Goal: Information Seeking & Learning: Learn about a topic

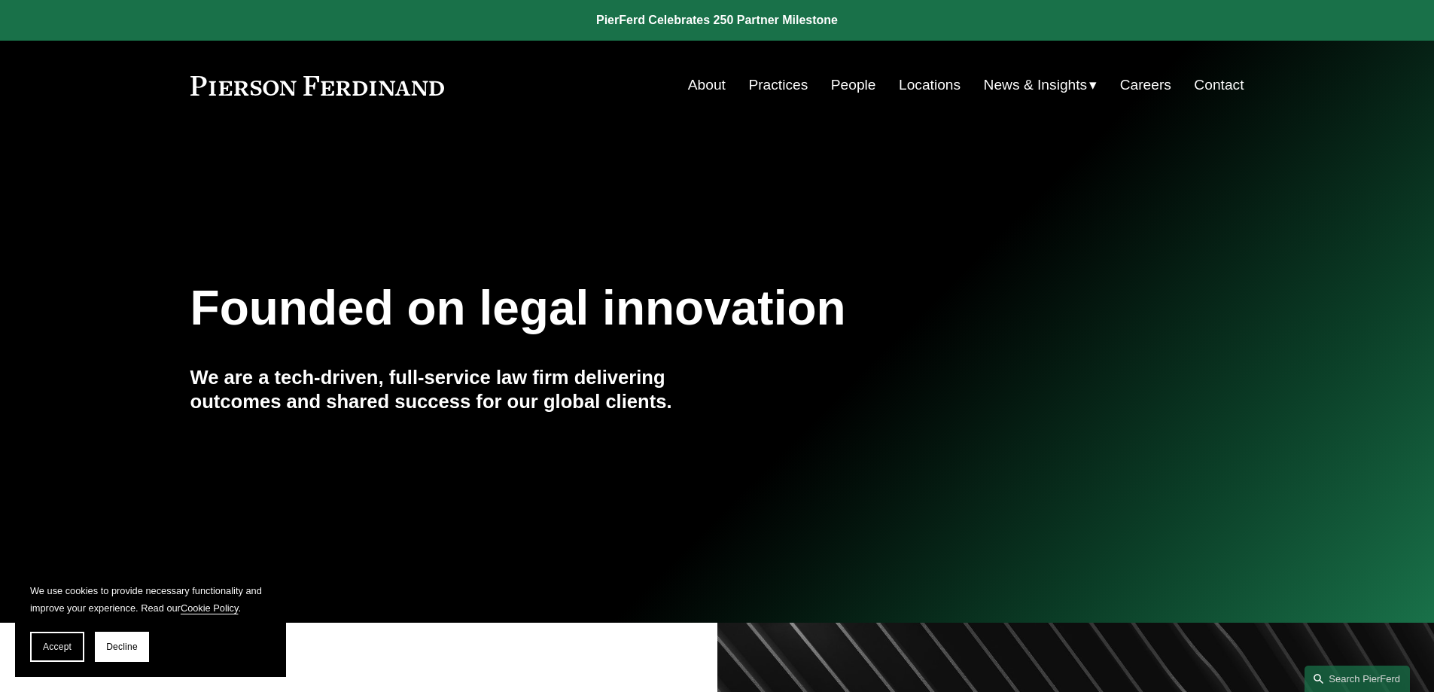
click at [905, 85] on link "Locations" at bounding box center [930, 85] width 62 height 29
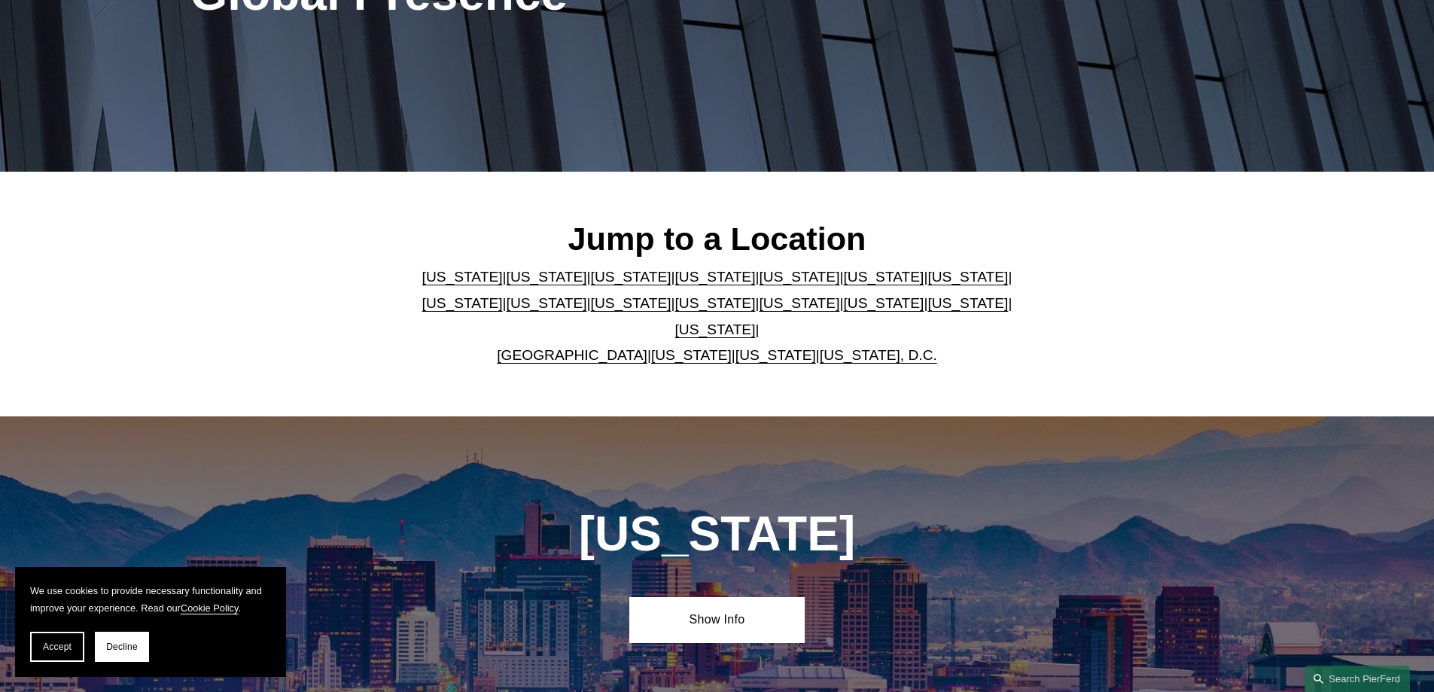
scroll to position [301, 0]
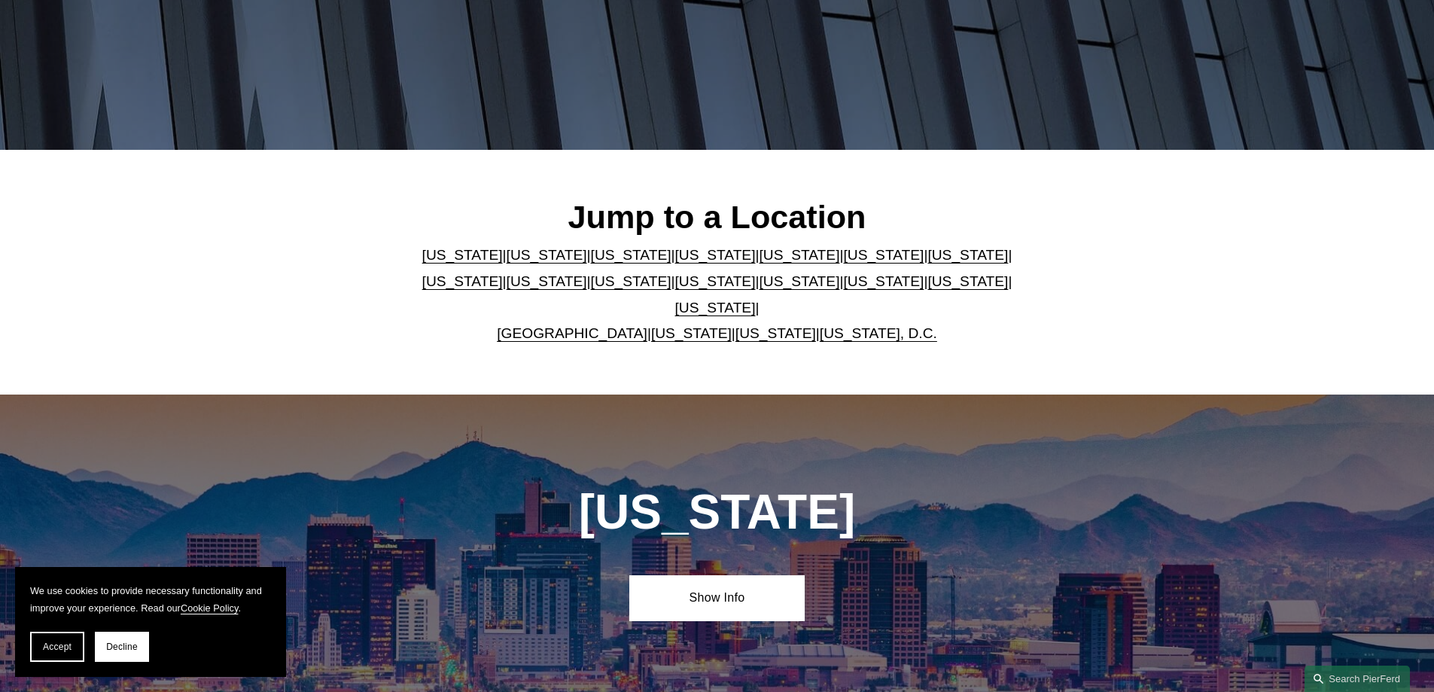
click at [756, 300] on link "[US_STATE]" at bounding box center [715, 308] width 81 height 16
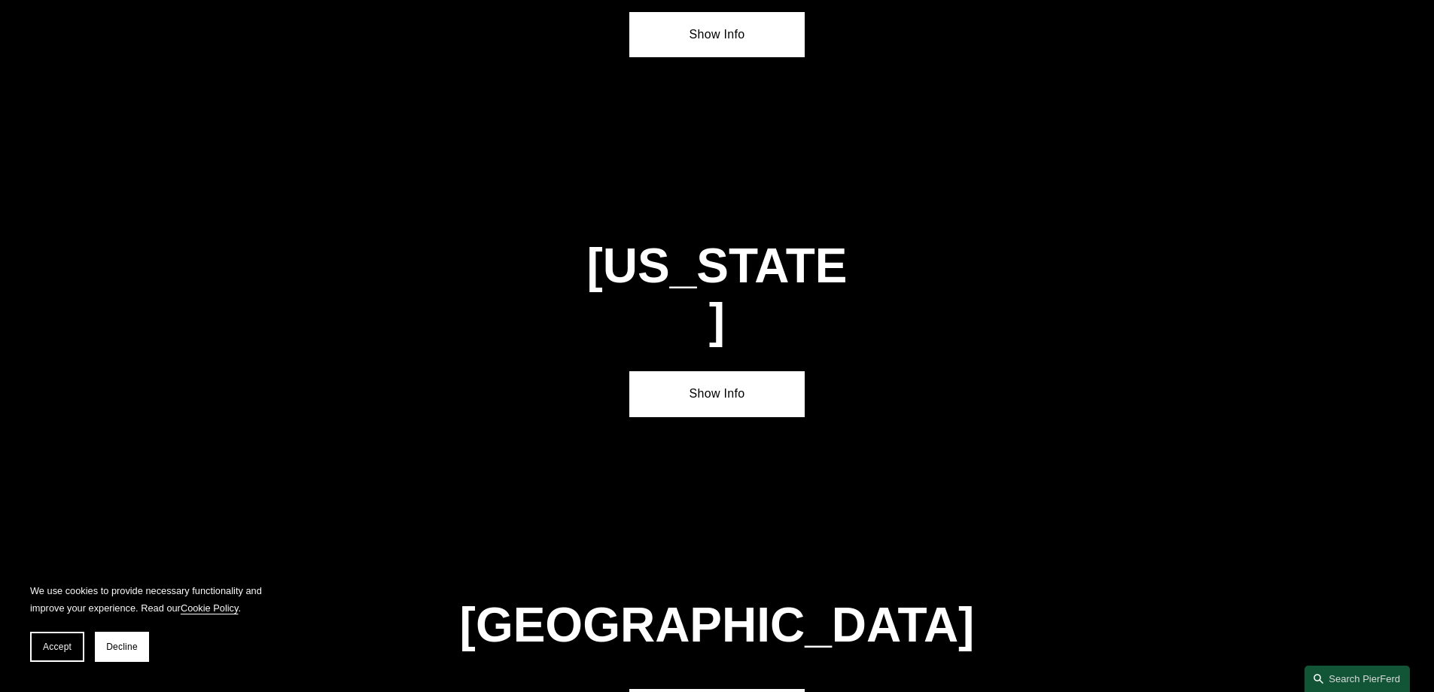
scroll to position [5123, 0]
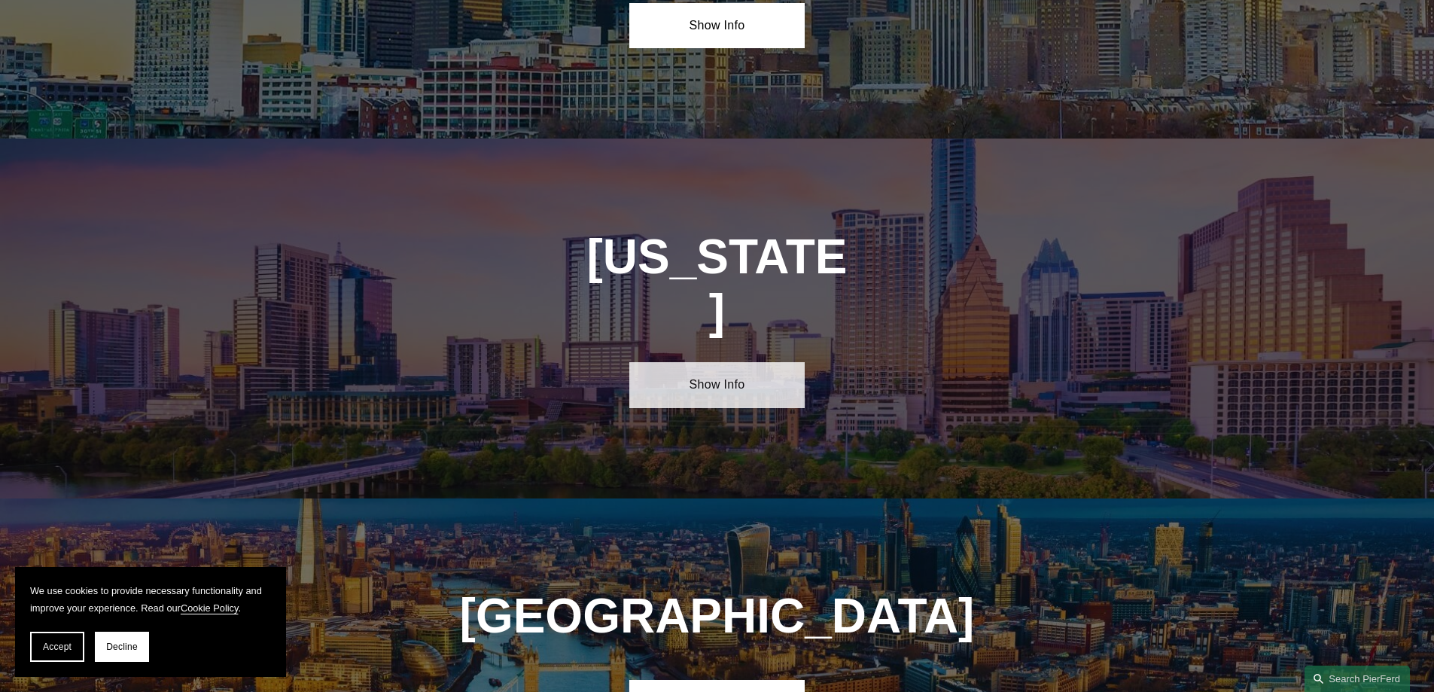
click at [720, 362] on link "Show Info" at bounding box center [716, 384] width 175 height 45
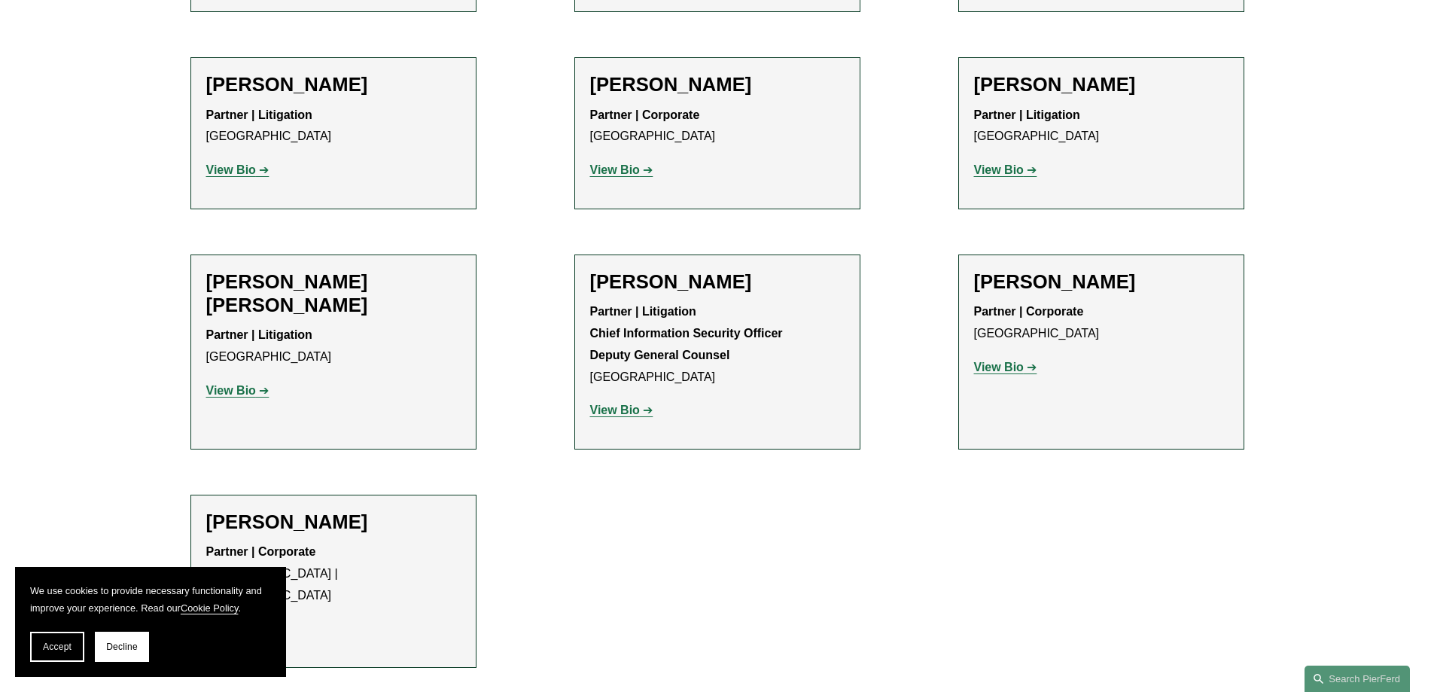
scroll to position [828, 0]
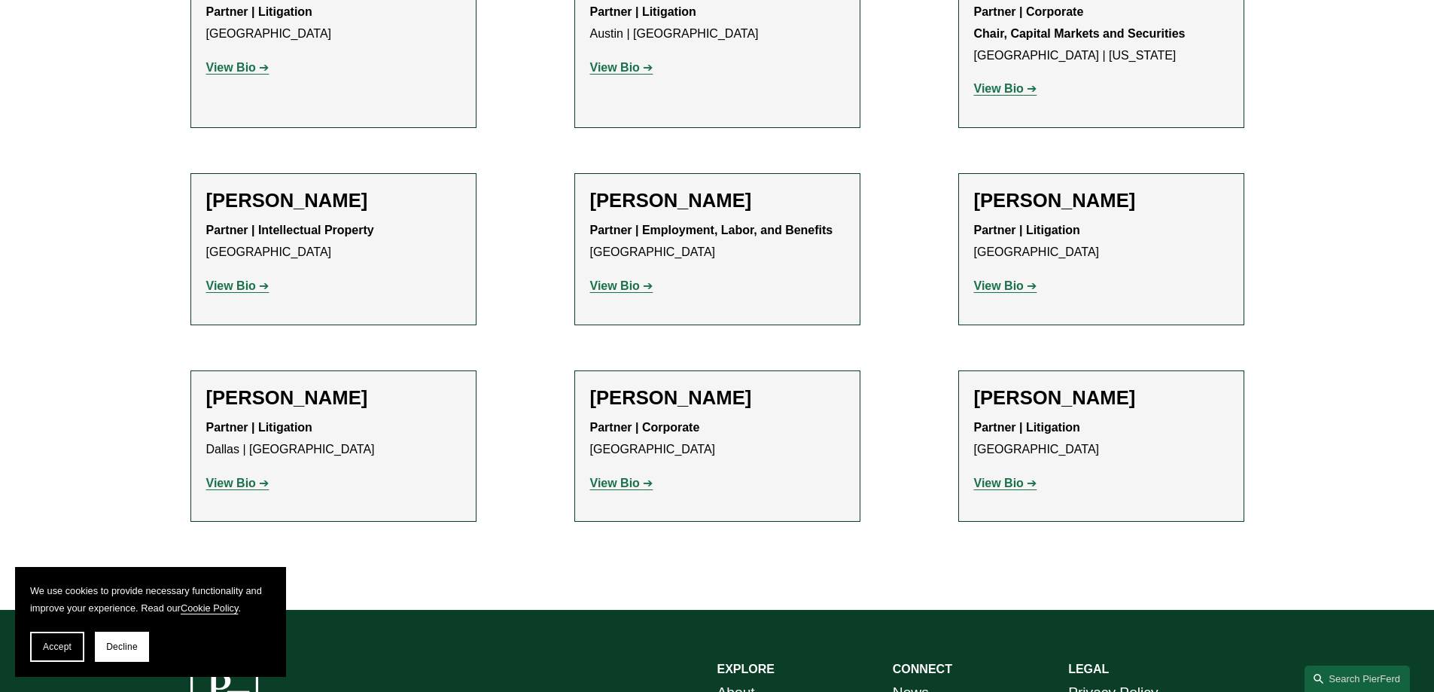
scroll to position [753, 0]
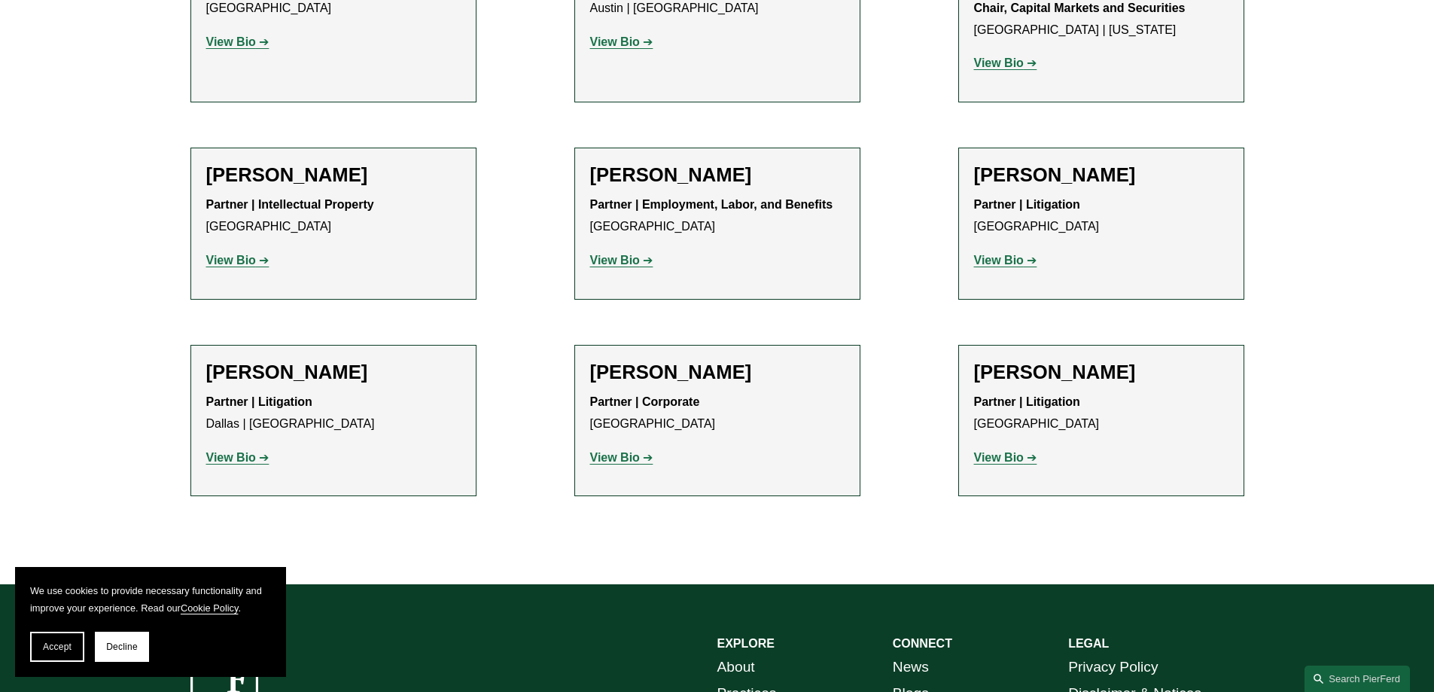
click at [126, 315] on div "Filter Location Dallas Dallas All Atlanta Austin Bellevue Boston Charlotte Chic…" at bounding box center [717, 153] width 1434 height 863
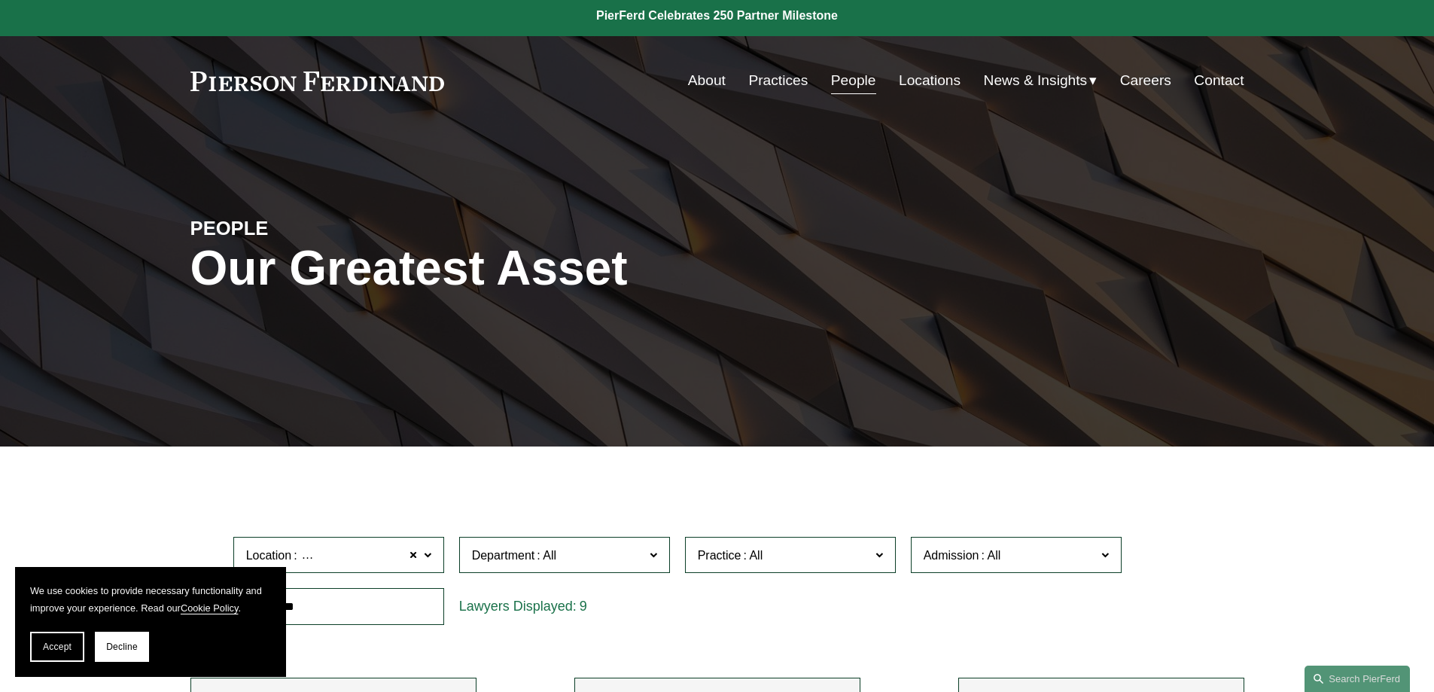
scroll to position [0, 0]
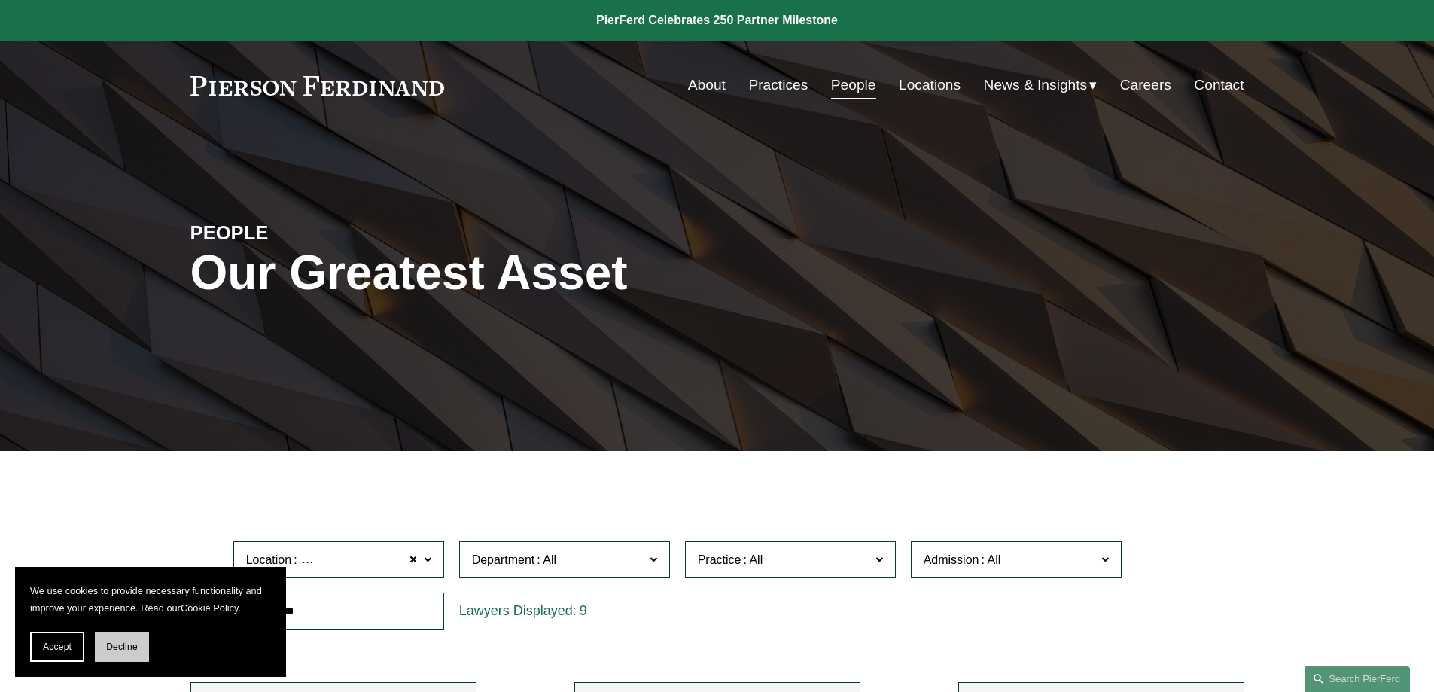
click at [132, 653] on button "Decline" at bounding box center [122, 647] width 54 height 30
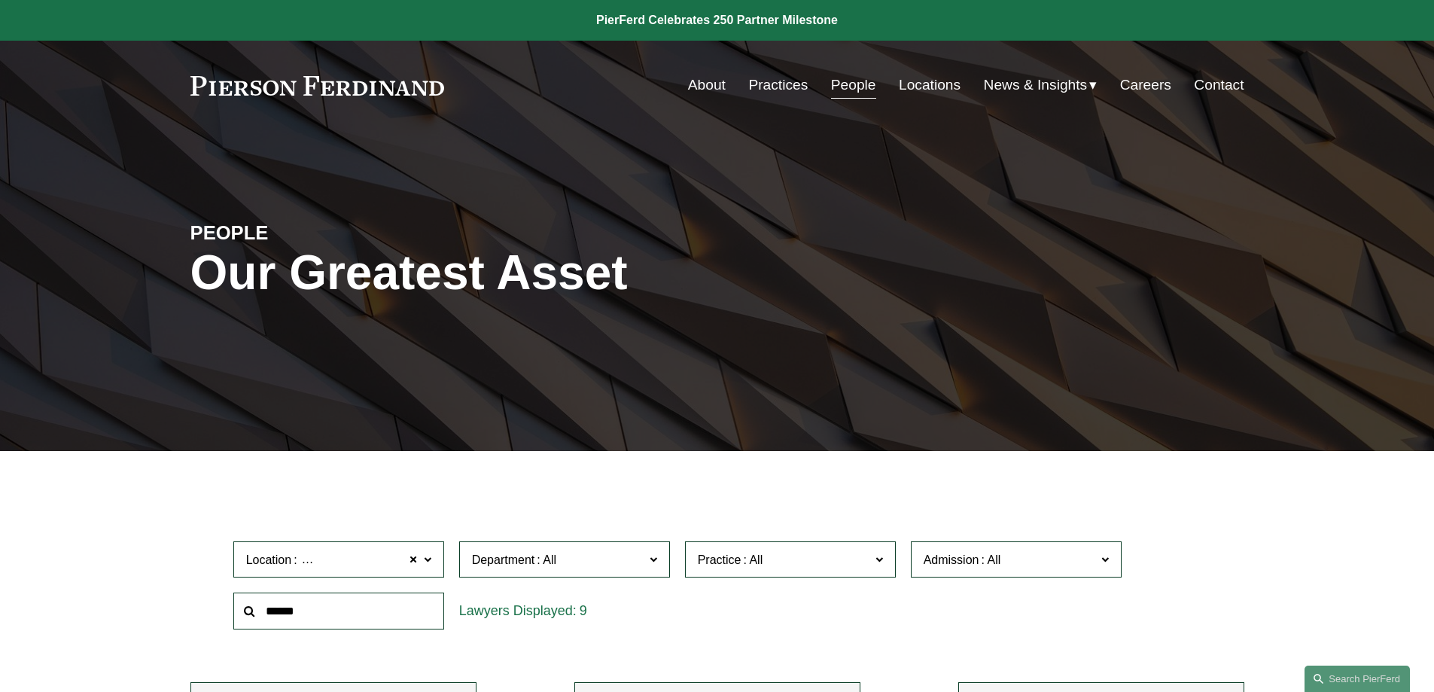
click at [844, 90] on link "People" at bounding box center [853, 85] width 45 height 29
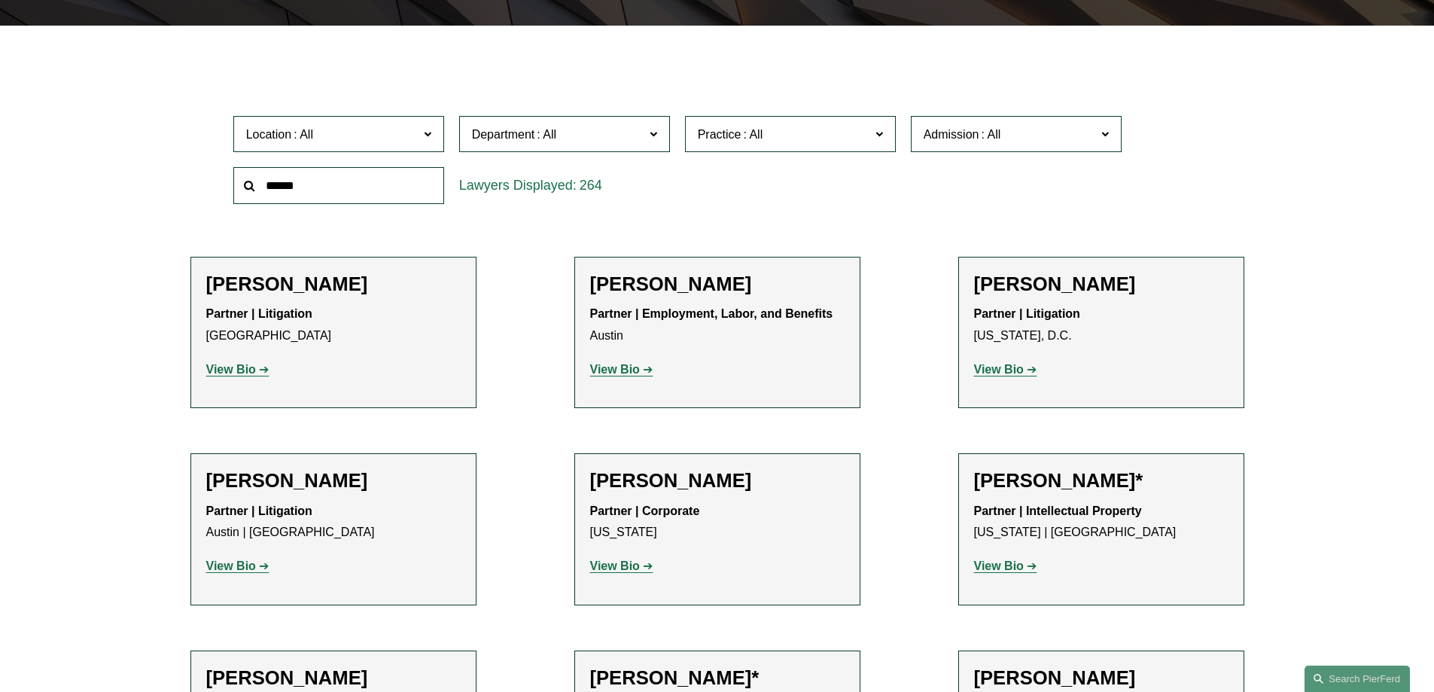
scroll to position [452, 0]
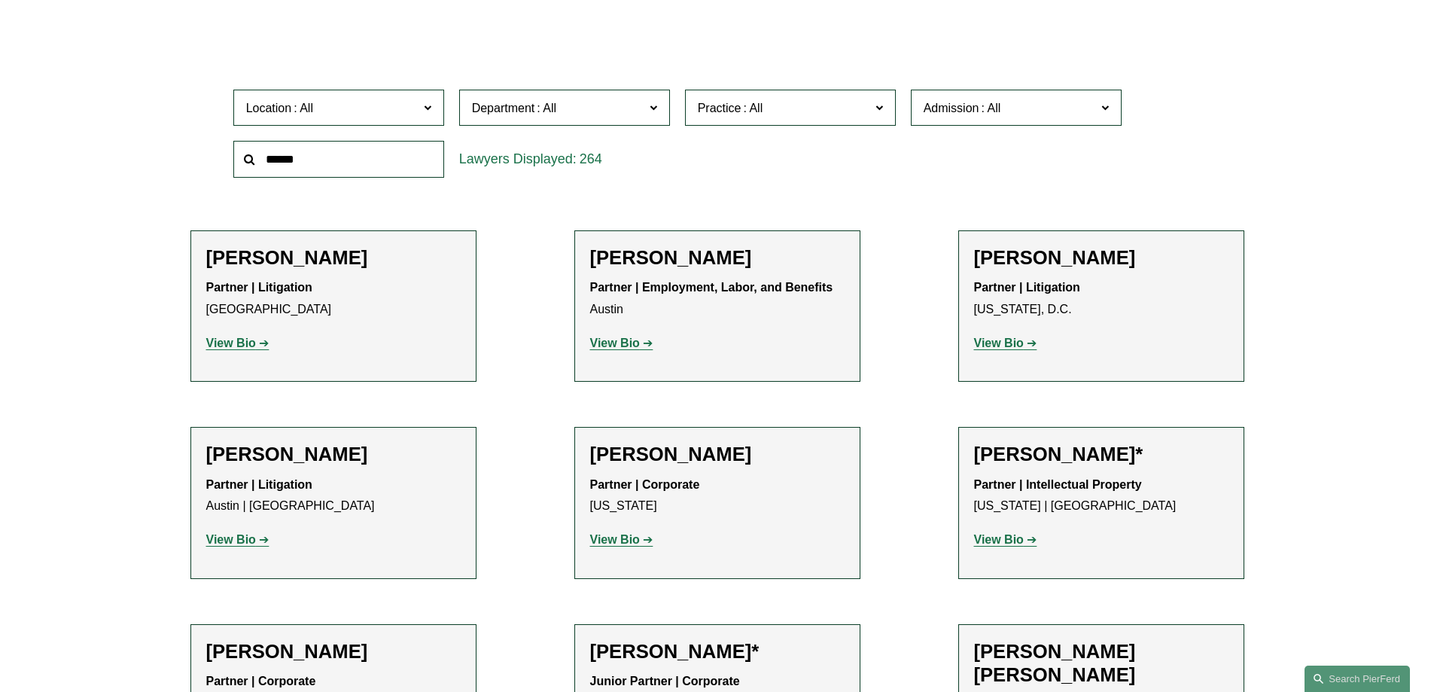
click at [434, 118] on label "Location" at bounding box center [338, 108] width 211 height 37
click at [0, 0] on link "[GEOGRAPHIC_DATA]" at bounding box center [0, 0] width 0 height 0
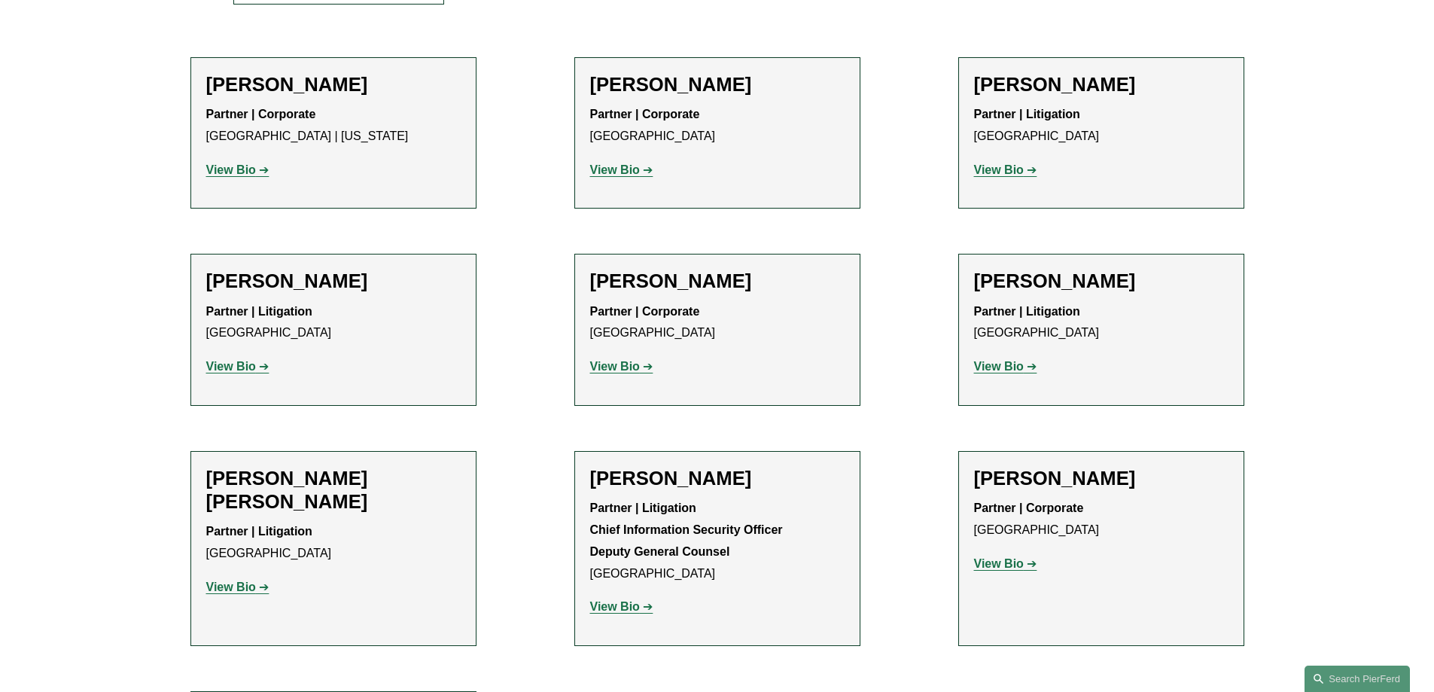
scroll to position [602, 0]
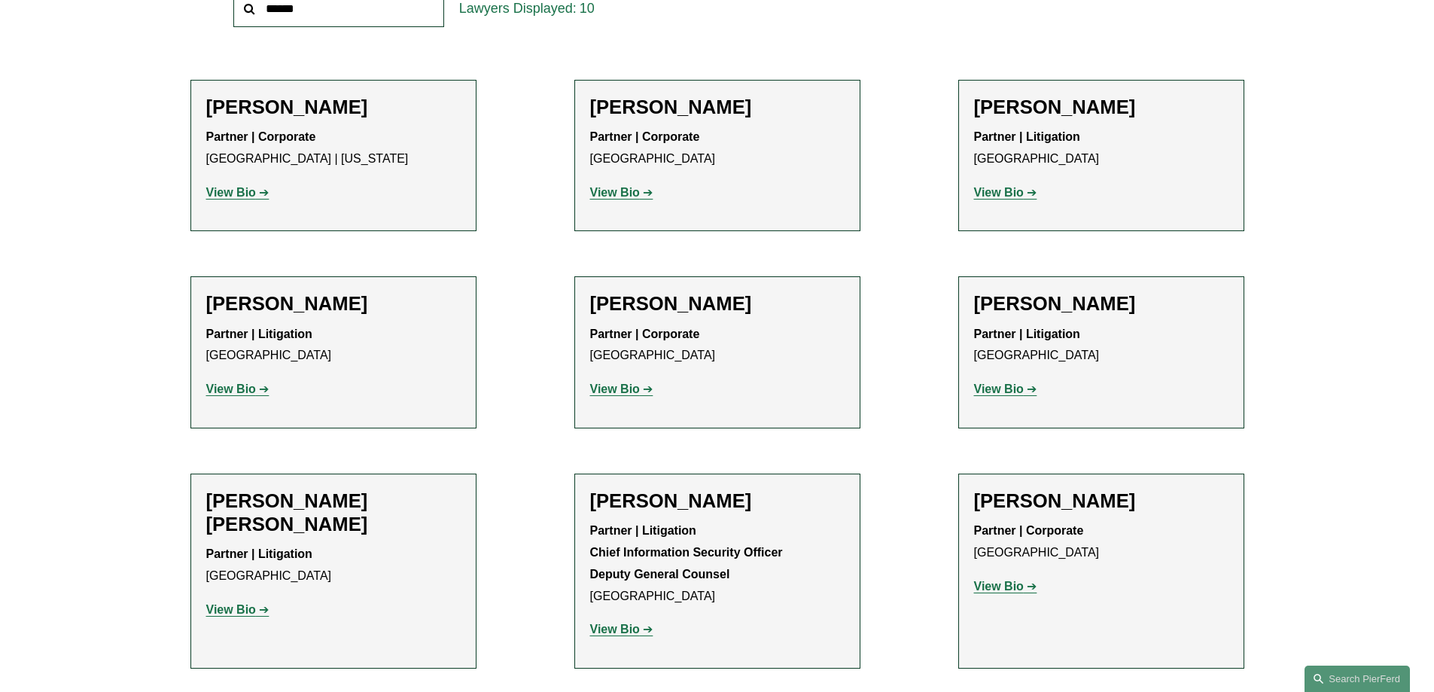
click at [1000, 391] on strong "View Bio" at bounding box center [999, 388] width 50 height 13
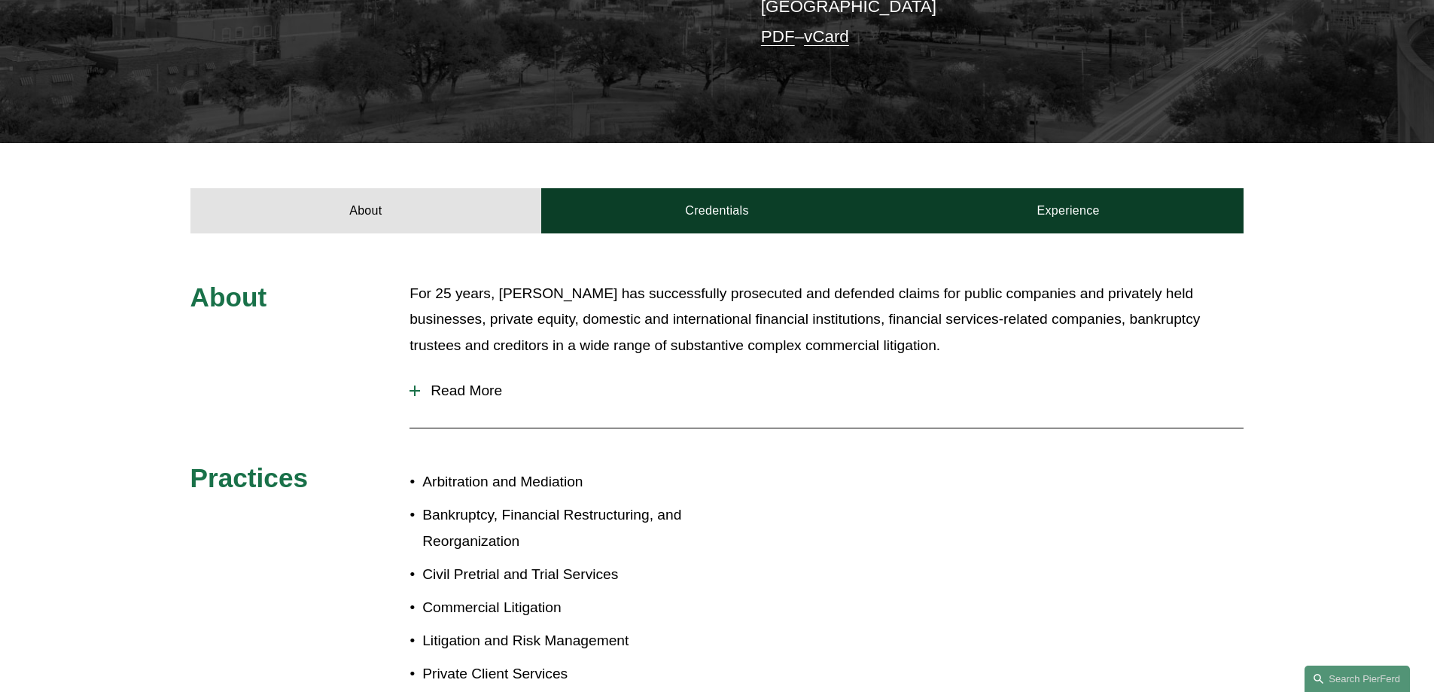
scroll to position [452, 0]
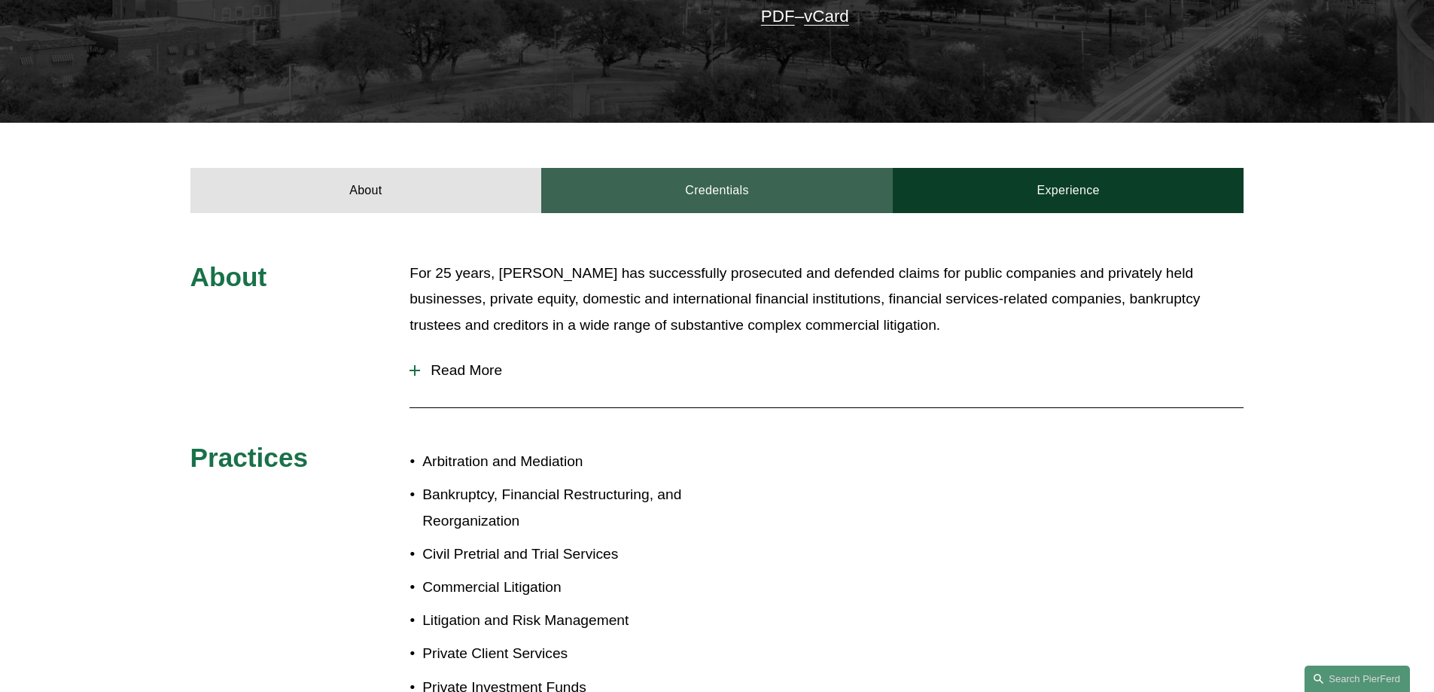
click at [747, 174] on link "Credentials" at bounding box center [717, 190] width 352 height 45
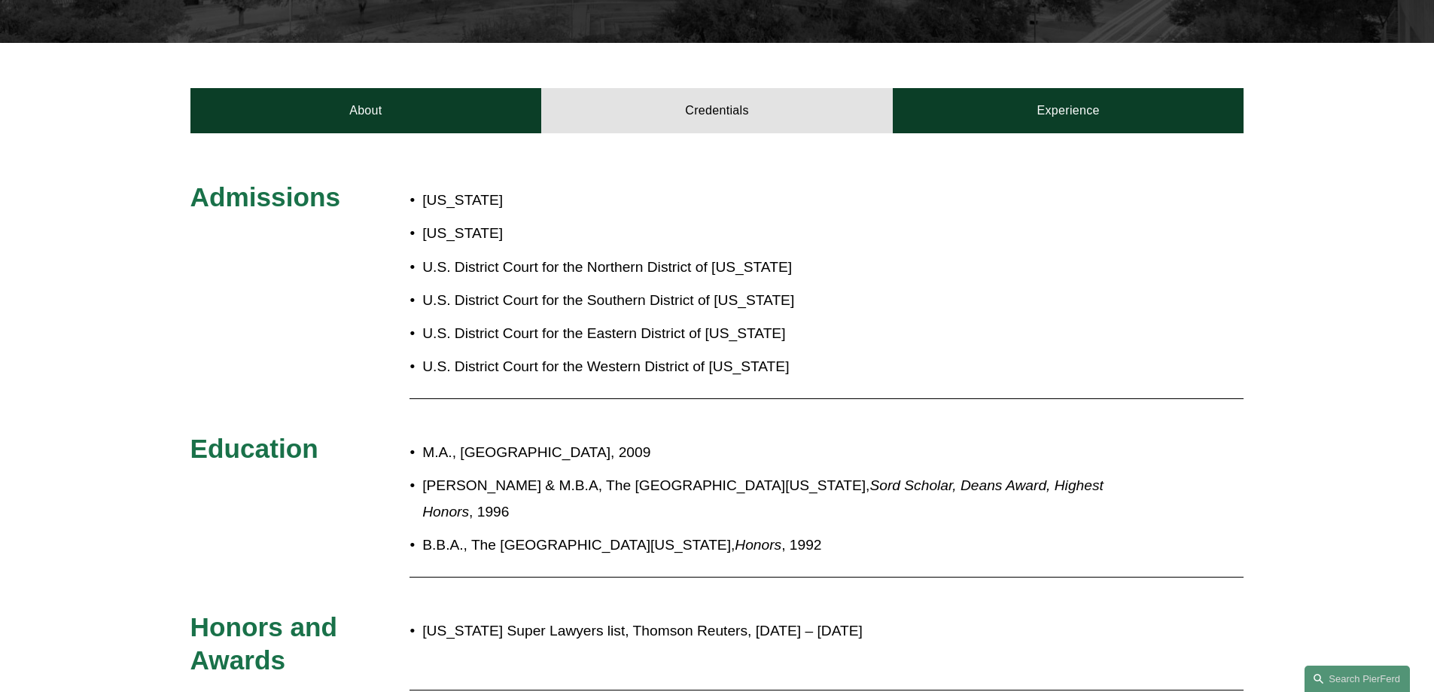
scroll to position [527, 0]
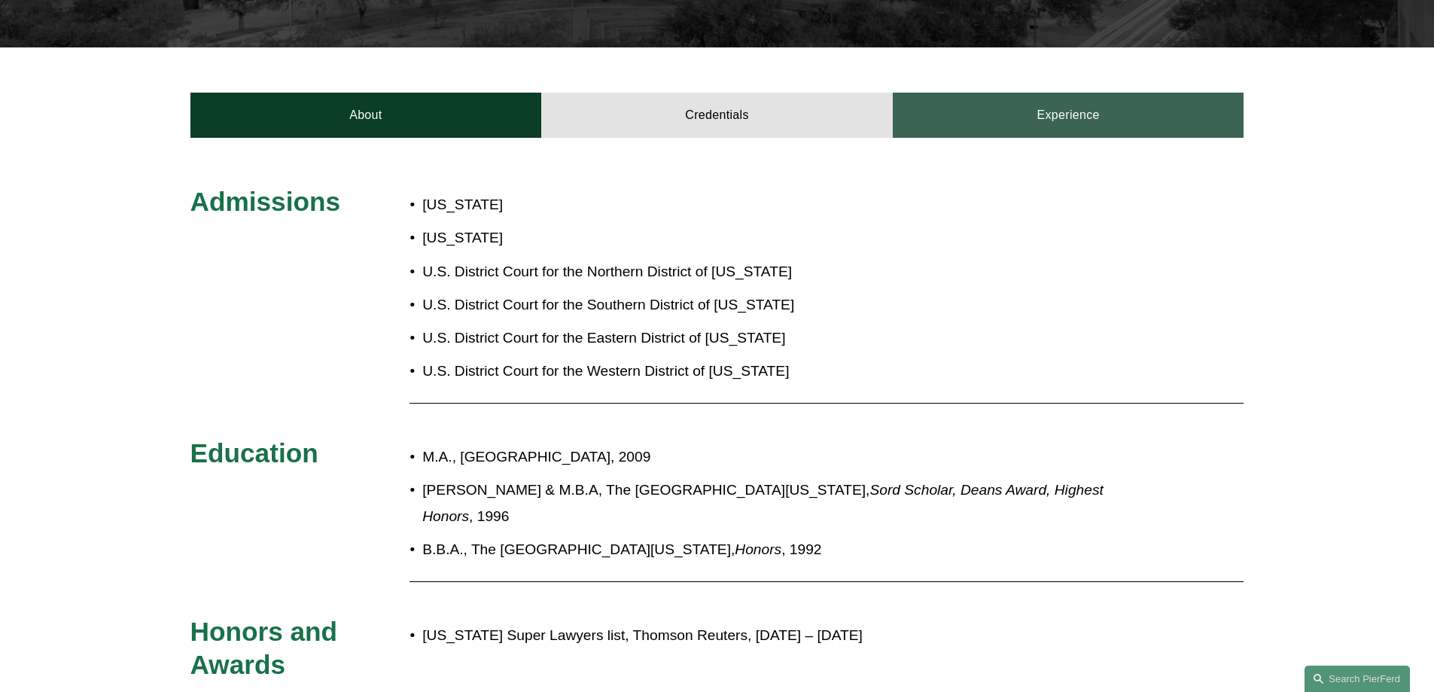
click at [1100, 105] on link "Experience" at bounding box center [1069, 115] width 352 height 45
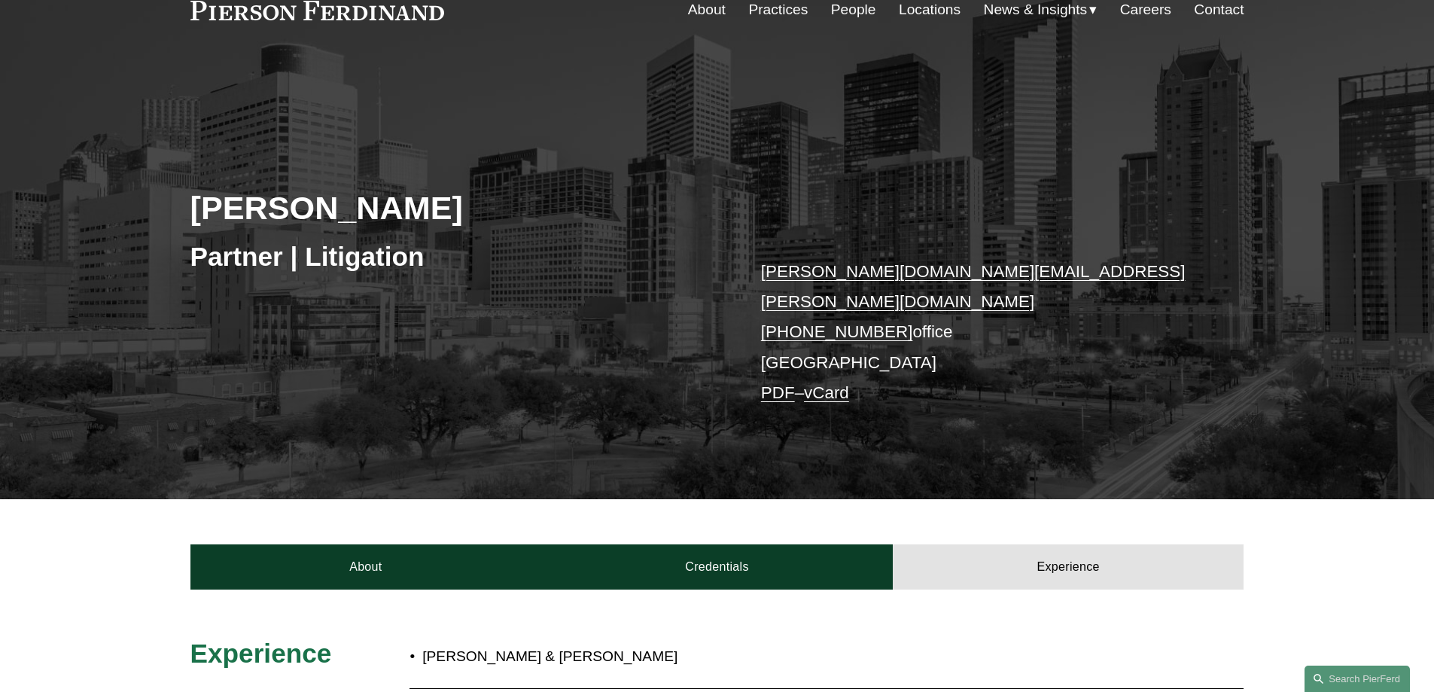
scroll to position [0, 0]
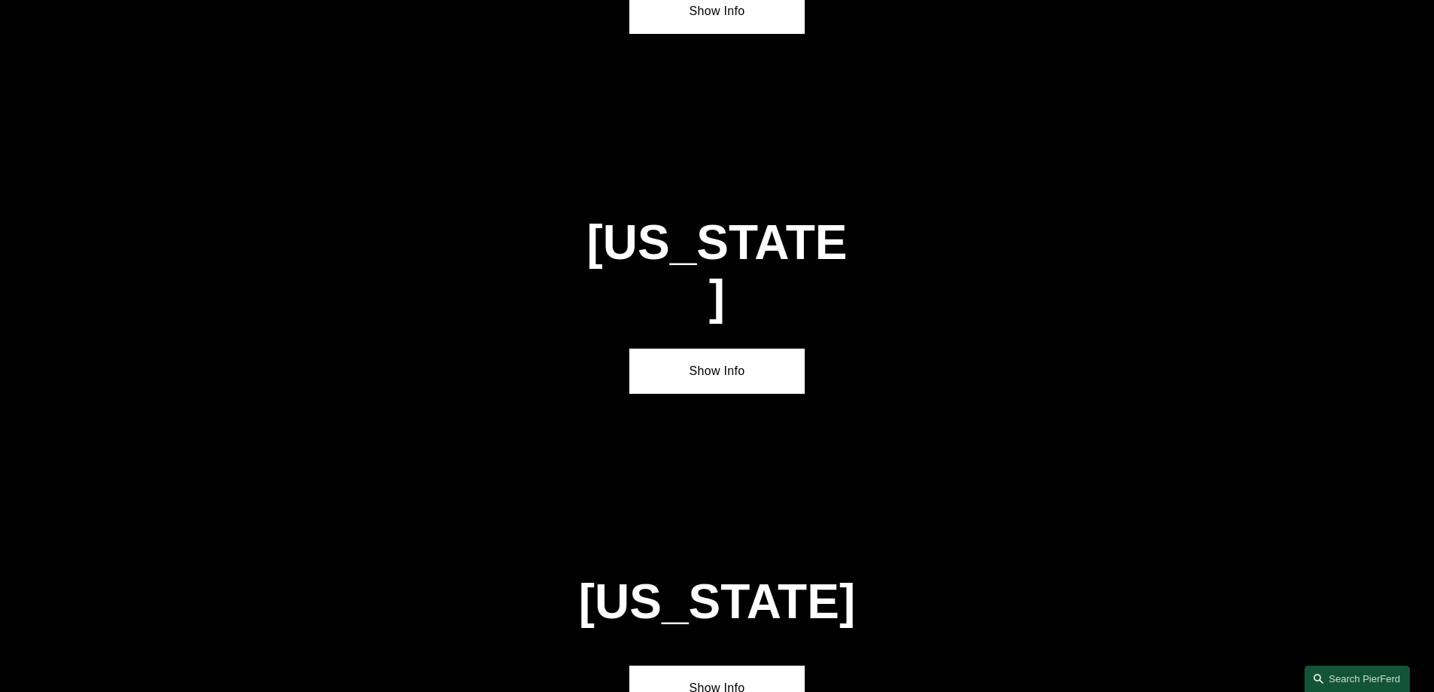
scroll to position [2559, 0]
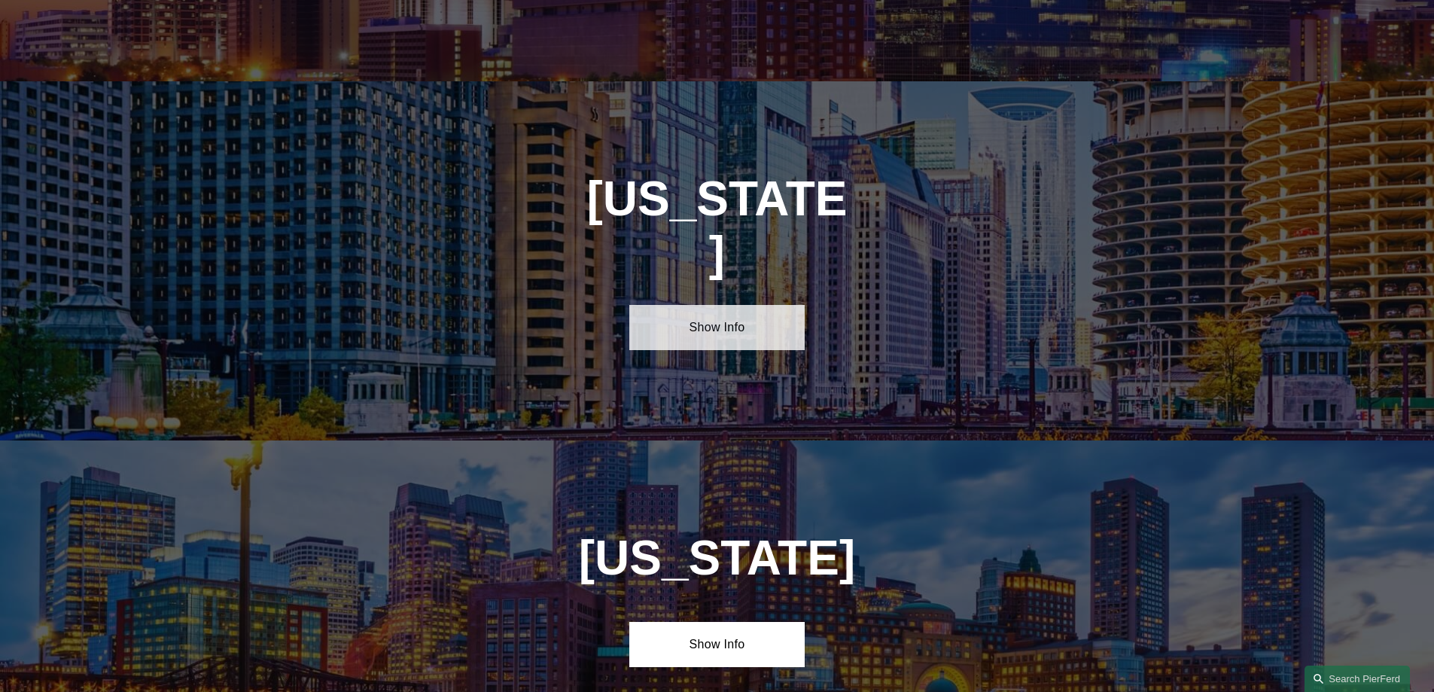
click at [721, 305] on link "Show Info" at bounding box center [716, 327] width 175 height 45
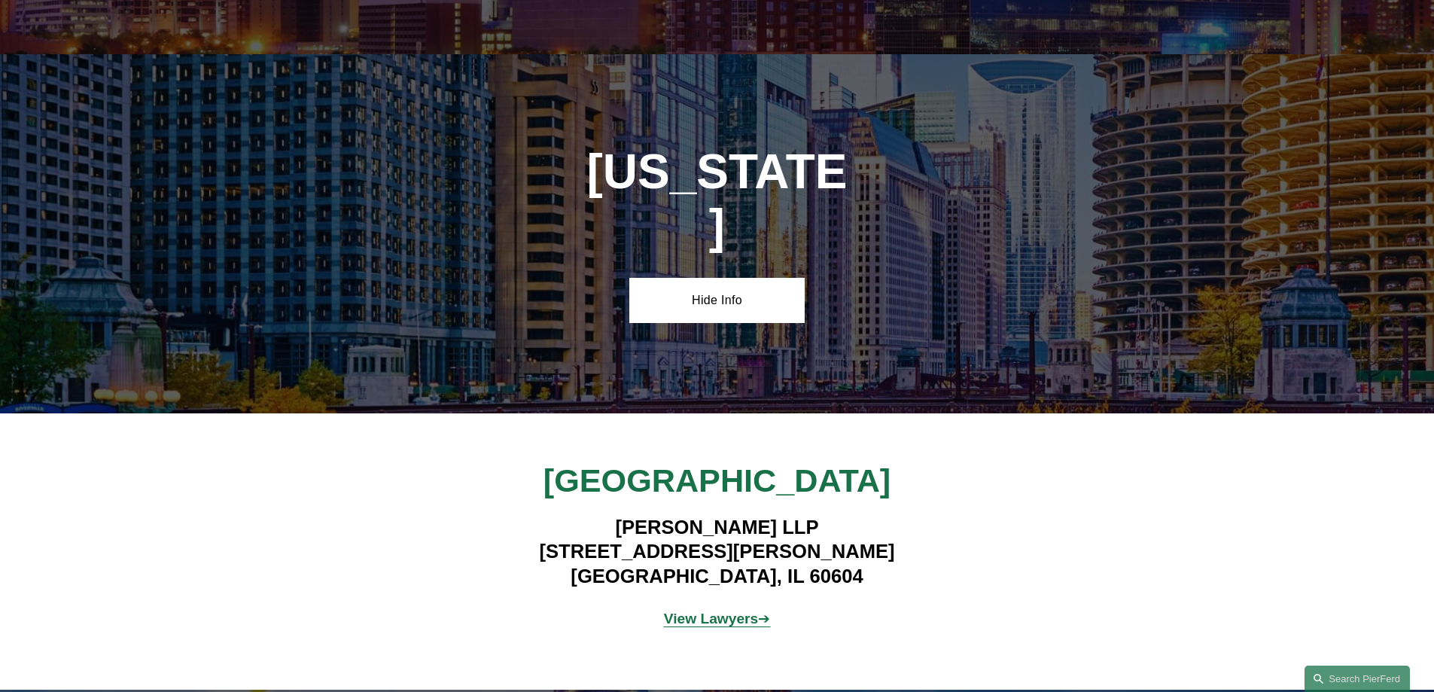
scroll to position [2634, 0]
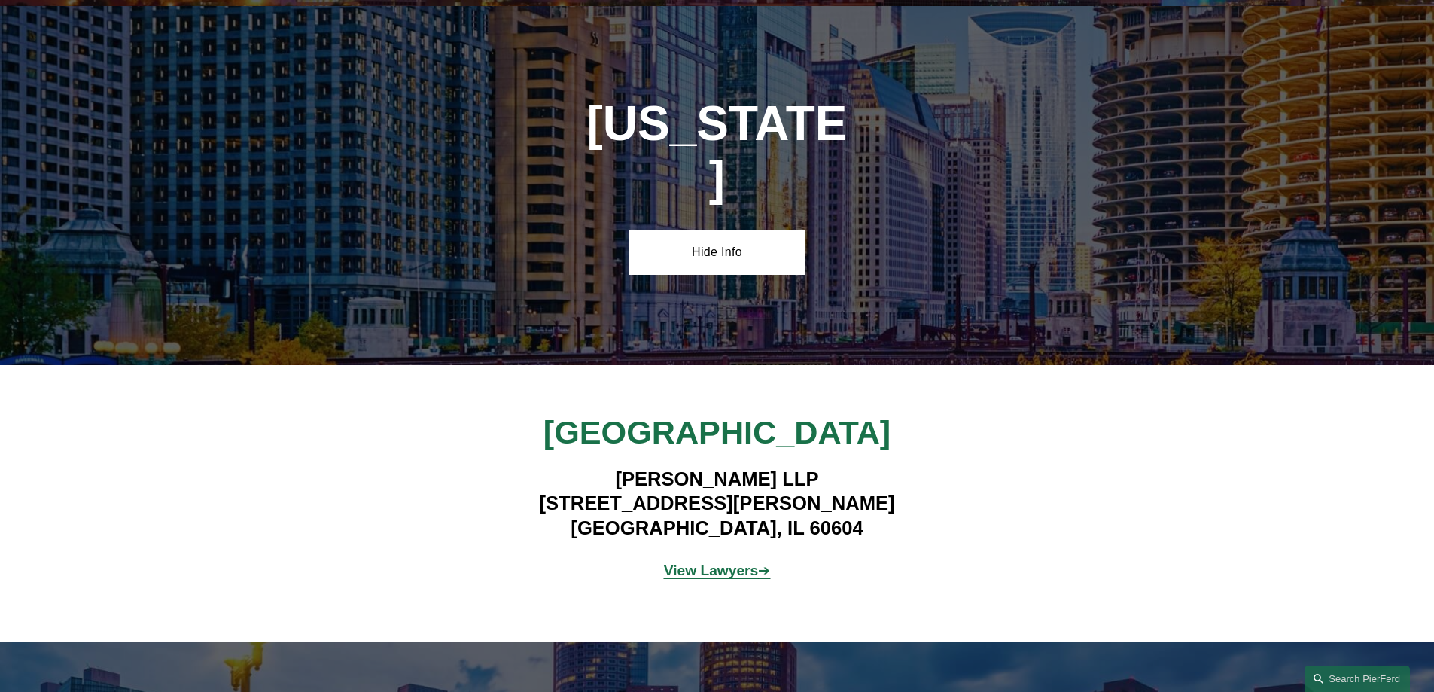
click at [744, 562] on strong "View Lawyers" at bounding box center [711, 570] width 95 height 16
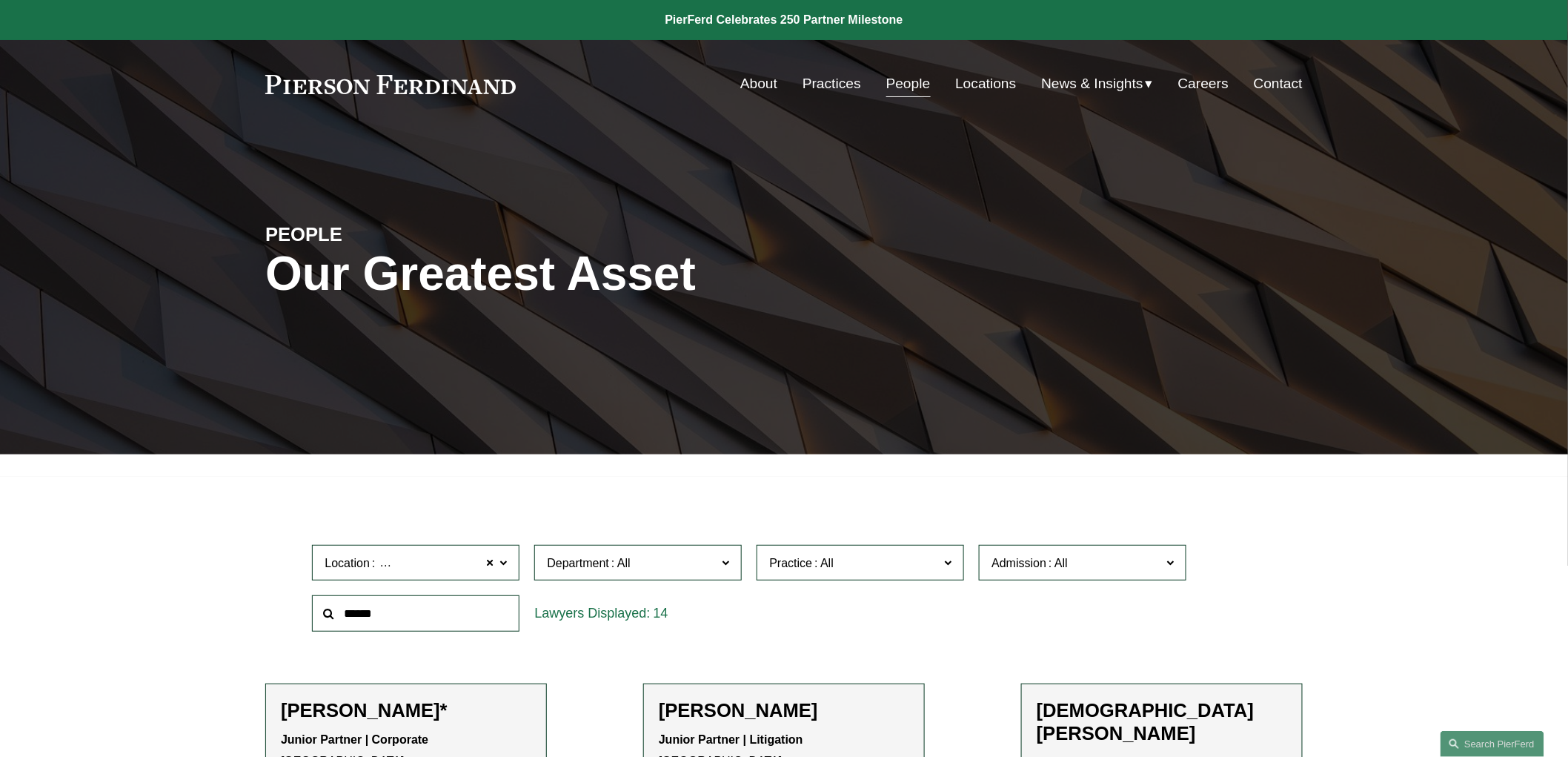
drag, startPoint x: 986, startPoint y: 87, endPoint x: 895, endPoint y: 128, distance: 99.8
click at [895, 128] on div "PEOPLE Our Greatest Asset" at bounding box center [784, 291] width 1568 height 327
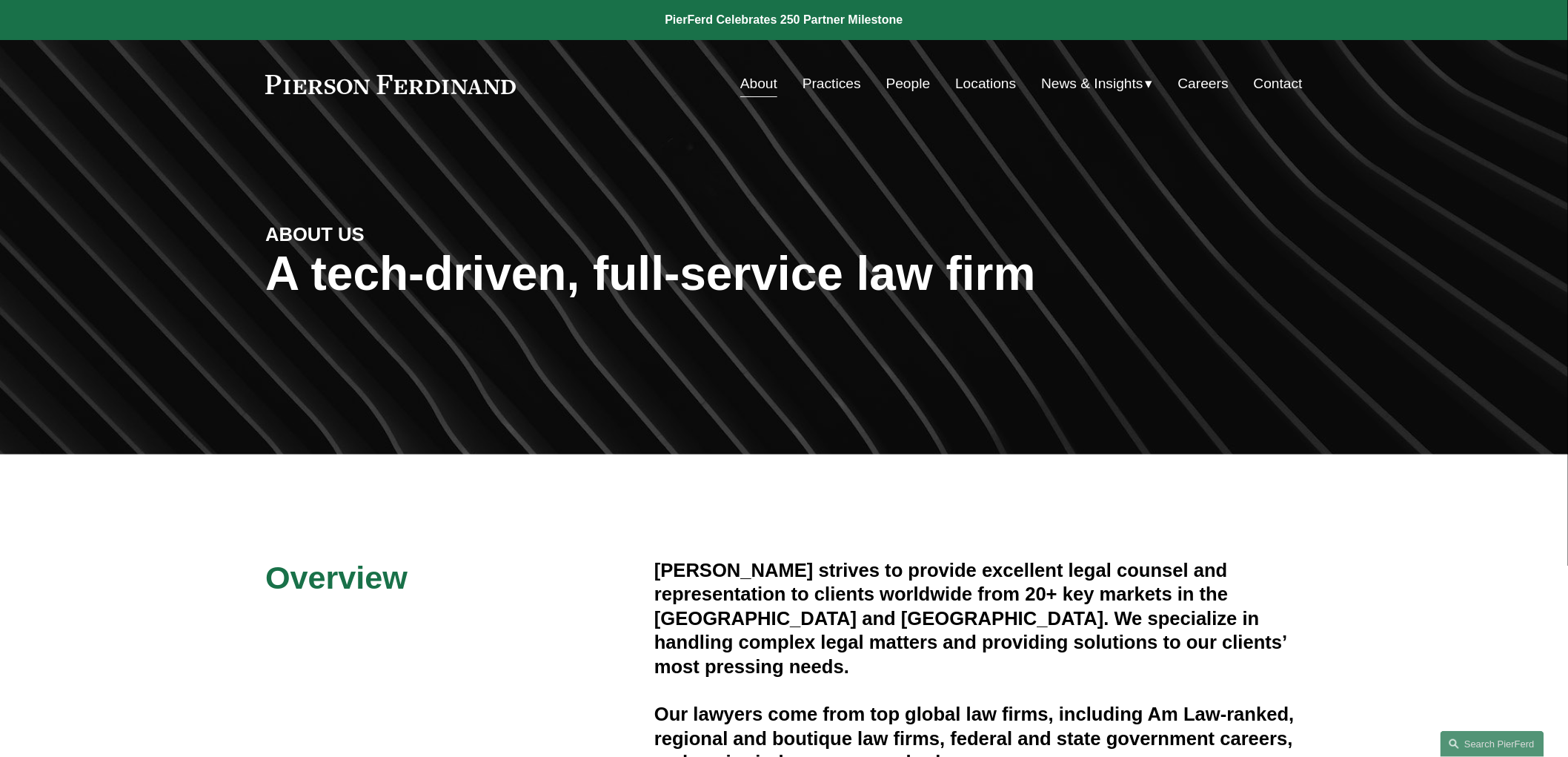
click at [838, 83] on link "Practices" at bounding box center [831, 84] width 58 height 29
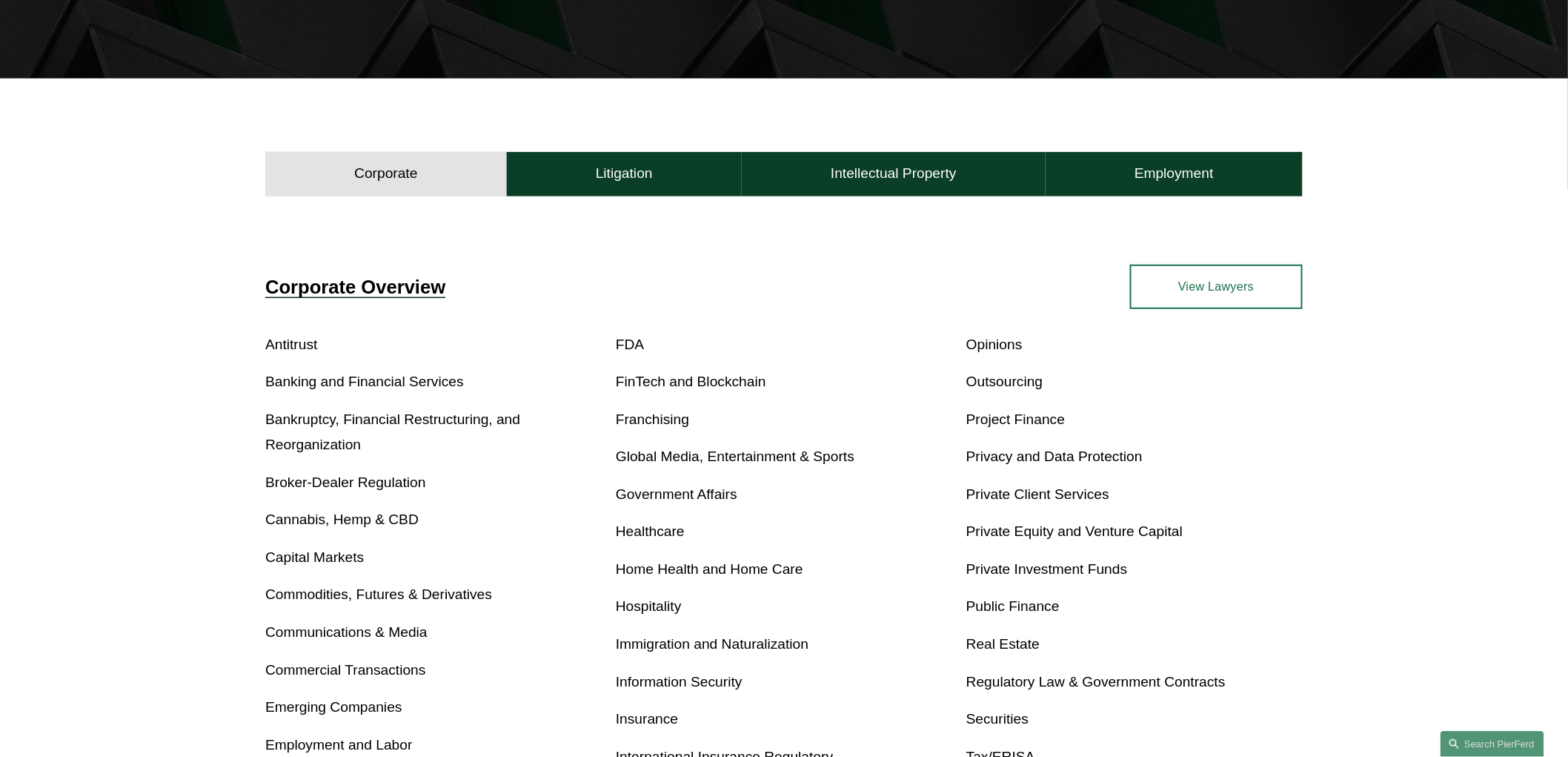
scroll to position [411, 0]
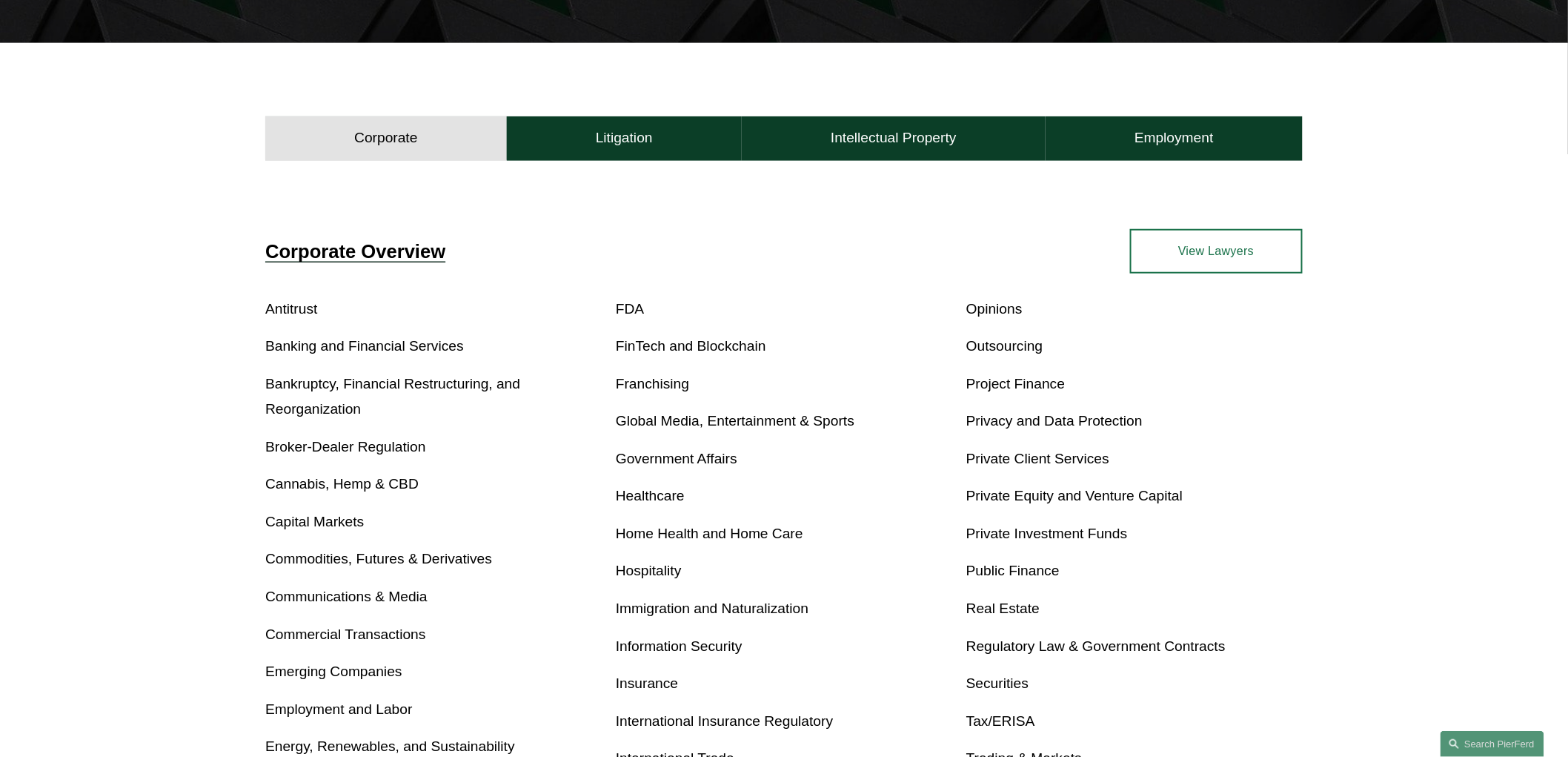
click at [406, 388] on link "Bankruptcy, Financial Restructuring, and Reorganization" at bounding box center [392, 397] width 255 height 41
